Goal: Task Accomplishment & Management: Complete application form

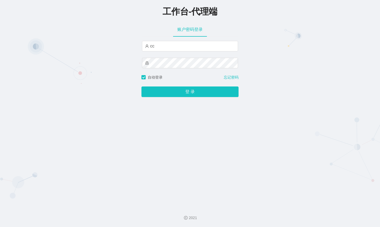
type input "c"
type input "dali"
click at [141, 87] on button "登 录" at bounding box center [189, 92] width 97 height 11
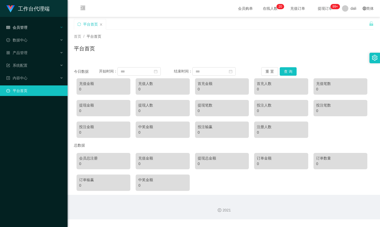
click at [41, 31] on div "会员管理" at bounding box center [34, 27] width 68 height 11
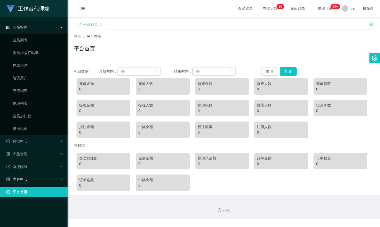
drag, startPoint x: 35, startPoint y: 178, endPoint x: 39, endPoint y: 179, distance: 3.5
click at [38, 179] on div "内容中心" at bounding box center [34, 179] width 68 height 11
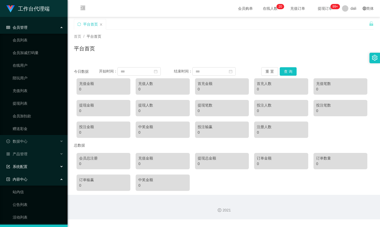
click at [37, 164] on div "系统配置" at bounding box center [34, 167] width 68 height 11
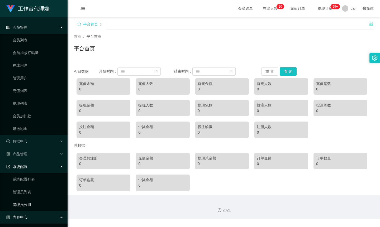
click at [30, 207] on link "管理员分组" at bounding box center [38, 205] width 51 height 11
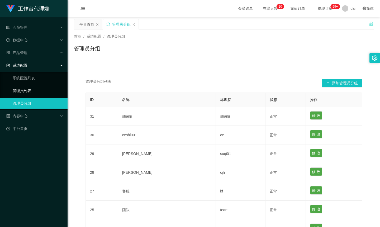
click at [30, 90] on link "管理员列表" at bounding box center [38, 91] width 51 height 11
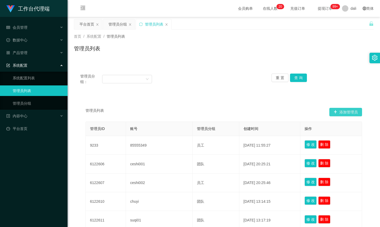
click at [338, 112] on button "添加管理员" at bounding box center [345, 112] width 33 height 8
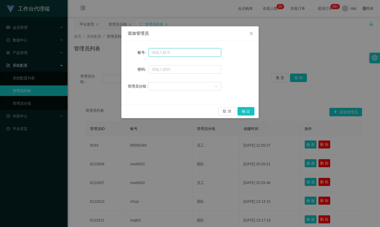
click at [159, 52] on input "text" at bounding box center [185, 52] width 73 height 8
type input "baidu"
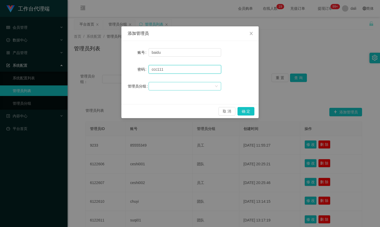
type input "ccc111"
click at [175, 88] on div at bounding box center [183, 86] width 63 height 8
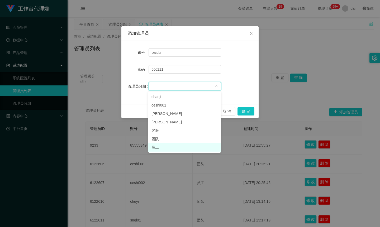
click at [163, 147] on li "员工" at bounding box center [184, 147] width 73 height 8
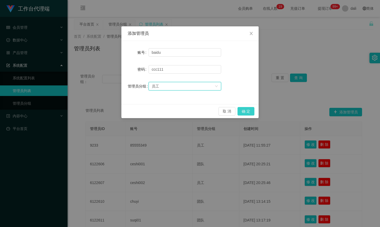
click at [245, 107] on button "确 定" at bounding box center [246, 111] width 17 height 8
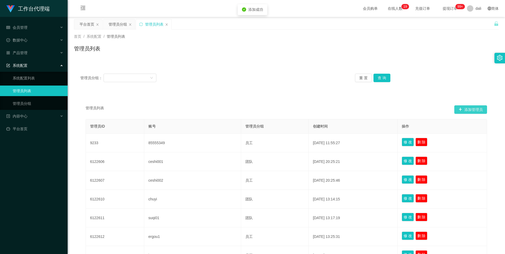
scroll to position [115, 0]
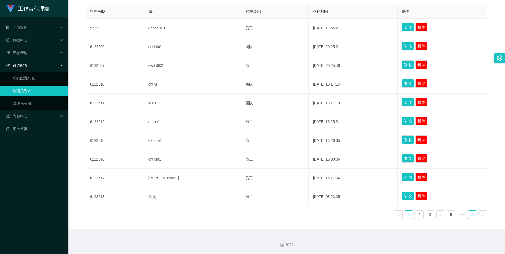
drag, startPoint x: 470, startPoint y: 216, endPoint x: 466, endPoint y: 214, distance: 4.4
click at [380, 216] on link "14" at bounding box center [472, 215] width 8 height 8
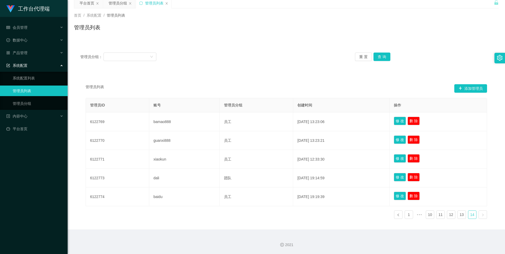
scroll to position [21, 0]
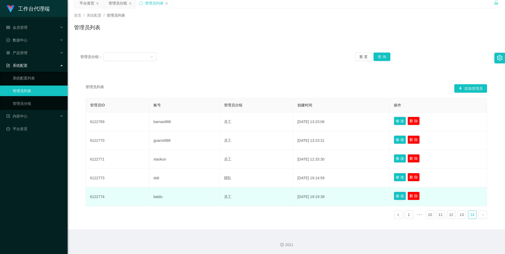
click at [155, 196] on td "baidu" at bounding box center [184, 196] width 70 height 19
copy td "baidu"
click at [156, 198] on td "baidu" at bounding box center [184, 196] width 70 height 19
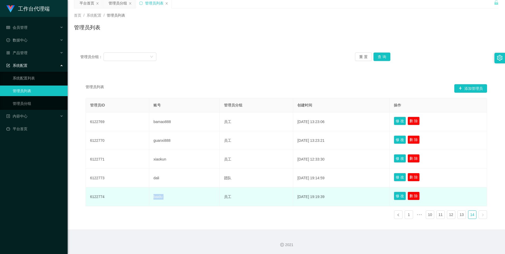
click at [156, 198] on td "baidu" at bounding box center [184, 196] width 70 height 19
copy td "baidu"
click at [162, 202] on td "baidu" at bounding box center [184, 196] width 70 height 19
click at [103, 197] on td "6122774" at bounding box center [117, 196] width 63 height 19
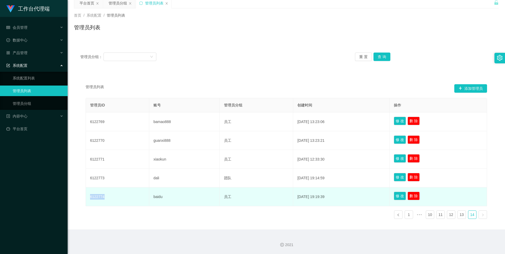
copy td "6122774"
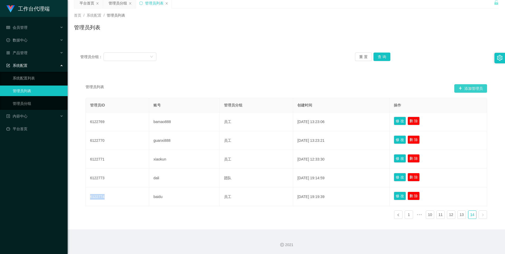
click at [380, 88] on button "添加管理员" at bounding box center [470, 88] width 33 height 8
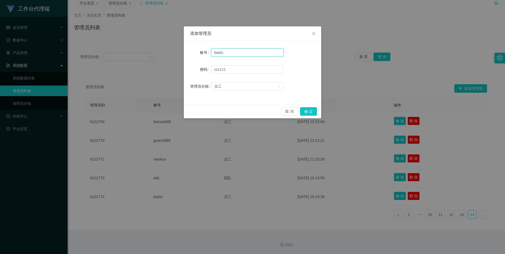
click at [228, 51] on input "baidu" at bounding box center [247, 52] width 73 height 8
click at [304, 110] on button "确 定" at bounding box center [308, 111] width 17 height 8
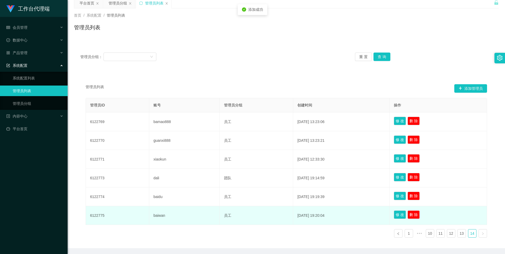
click at [152, 218] on td "baiwan" at bounding box center [184, 215] width 70 height 19
copy td "b"
click at [158, 215] on td "baiwan" at bounding box center [184, 215] width 70 height 19
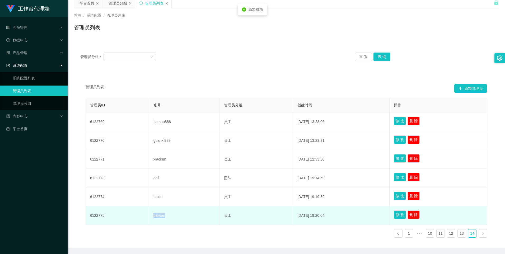
copy td "baiwan"
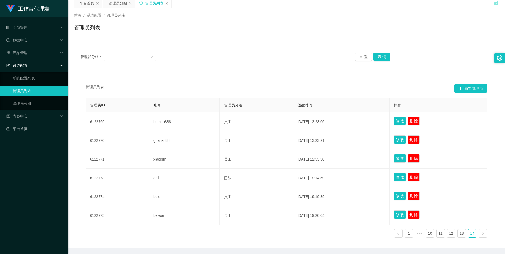
click at [190, 226] on div "管理员ID 账号 管理员分组 创建时间 操作 6122769 bamao888 员工 [DATE] 13:23:06 修 改 删 除 6122770 guan…" at bounding box center [286, 170] width 401 height 144
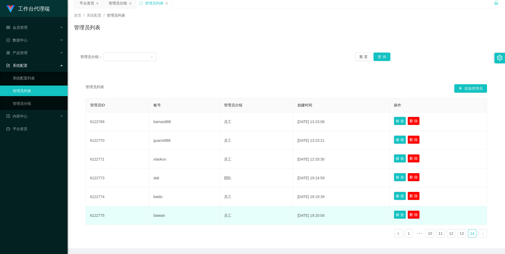
click at [96, 217] on td "6122775" at bounding box center [117, 215] width 63 height 19
copy td "6122775"
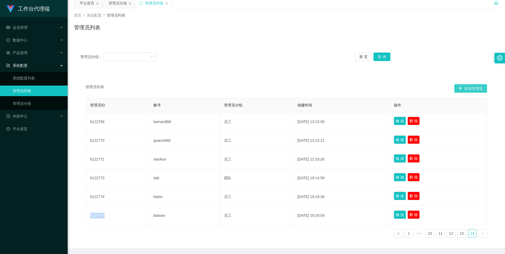
drag, startPoint x: 469, startPoint y: 87, endPoint x: 341, endPoint y: 100, distance: 128.6
click at [380, 87] on button "添加管理员" at bounding box center [470, 88] width 33 height 8
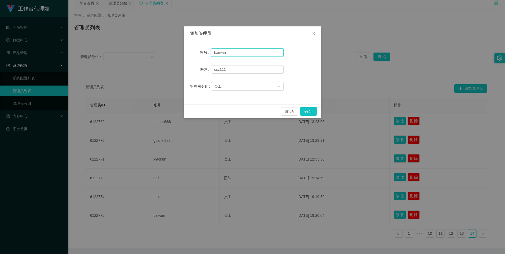
click at [235, 53] on input "baiwan" at bounding box center [247, 52] width 73 height 8
click at [309, 110] on button "确 定" at bounding box center [308, 111] width 17 height 8
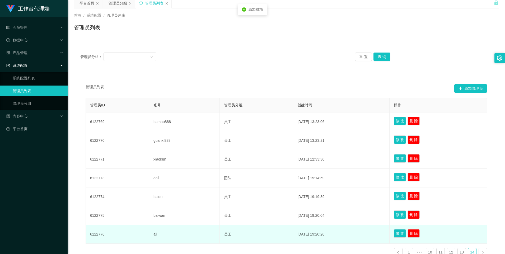
click at [153, 227] on td "ali" at bounding box center [184, 234] width 70 height 19
copy td "ali"
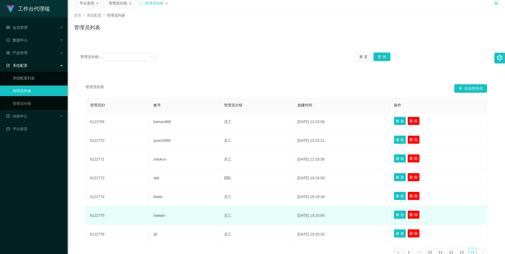
drag, startPoint x: 200, startPoint y: 217, endPoint x: 197, endPoint y: 218, distance: 3.0
click at [200, 217] on td "baiwan" at bounding box center [184, 215] width 70 height 19
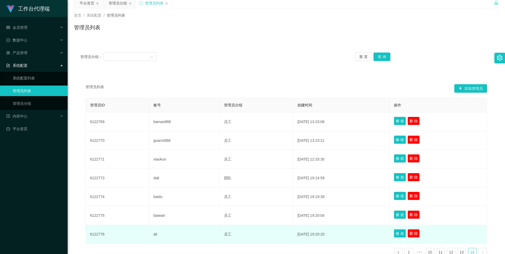
click at [97, 227] on td "6122776" at bounding box center [117, 234] width 63 height 19
copy td "6122776"
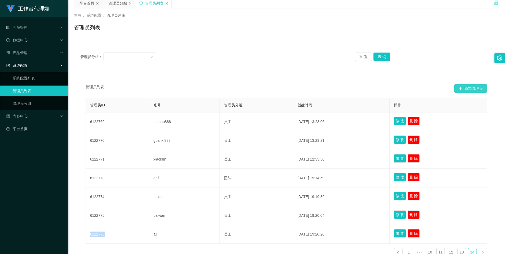
click at [380, 87] on button "添加管理员" at bounding box center [470, 88] width 33 height 8
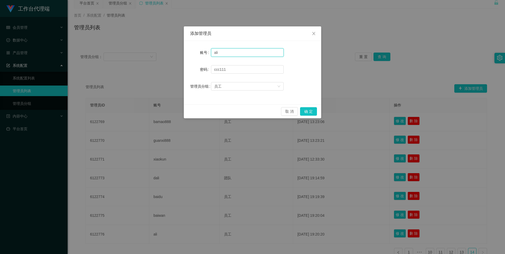
drag, startPoint x: 210, startPoint y: 53, endPoint x: 186, endPoint y: 55, distance: 24.1
click at [186, 55] on div "账号 [PERSON_NAME] 密码 [SECURITY_DATA] 管理员分组 员工" at bounding box center [252, 72] width 137 height 63
type input "yefeng"
click at [308, 110] on button "确 定" at bounding box center [308, 111] width 17 height 8
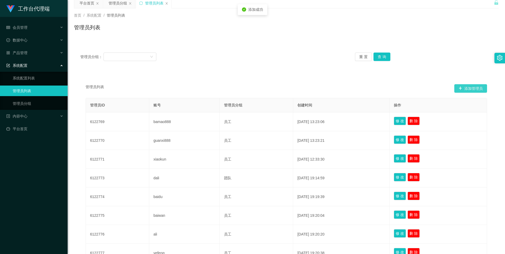
scroll to position [77, 0]
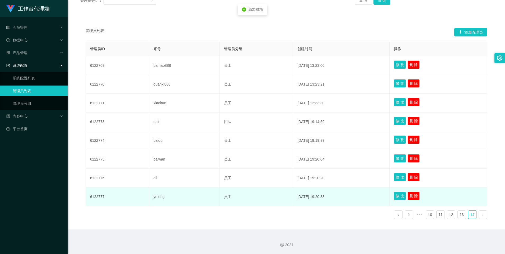
click at [159, 198] on td "yefeng" at bounding box center [184, 196] width 70 height 19
copy td "yefeng"
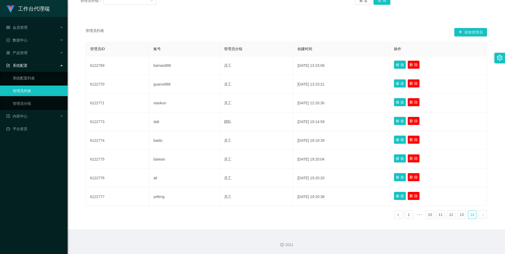
click at [166, 227] on div "2021" at bounding box center [286, 241] width 437 height 25
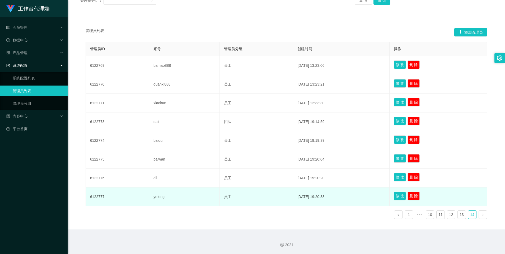
click at [100, 198] on td "6122777" at bounding box center [117, 196] width 63 height 19
copy td "6122777"
